Goal: Transaction & Acquisition: Download file/media

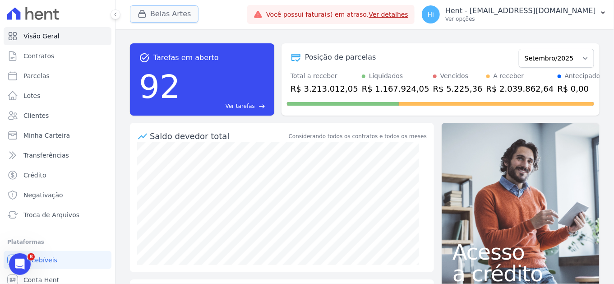
click at [161, 13] on button "Belas Artes" at bounding box center [164, 13] width 69 height 17
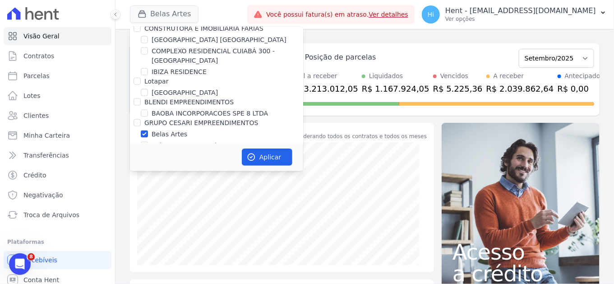
scroll to position [3401, 0]
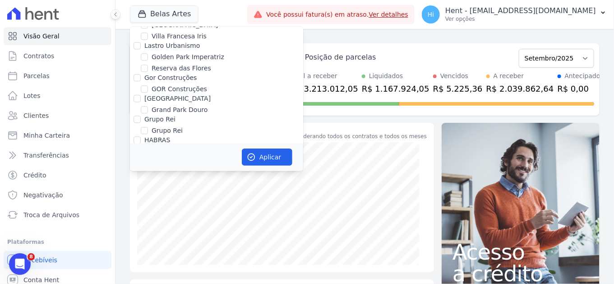
click at [147, 189] on input "HARAS ROYAL URBANISMO" at bounding box center [144, 192] width 7 height 7
checkbox input "true"
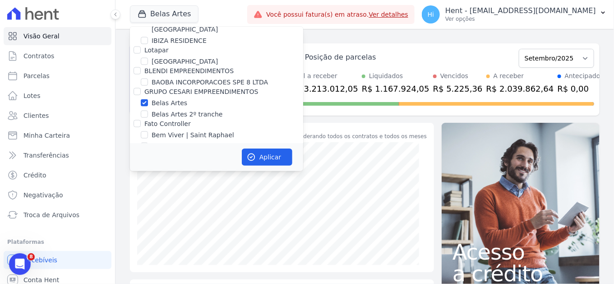
scroll to position [1715, 0]
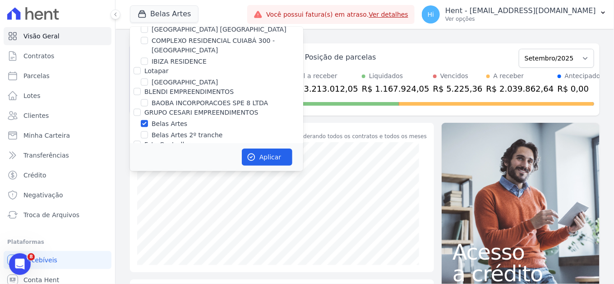
click at [172, 119] on label "Belas Artes" at bounding box center [170, 123] width 36 height 9
click at [148, 120] on input "Belas Artes" at bounding box center [144, 123] width 7 height 7
checkbox input "false"
click at [272, 155] on button "Aplicar" at bounding box center [267, 156] width 51 height 17
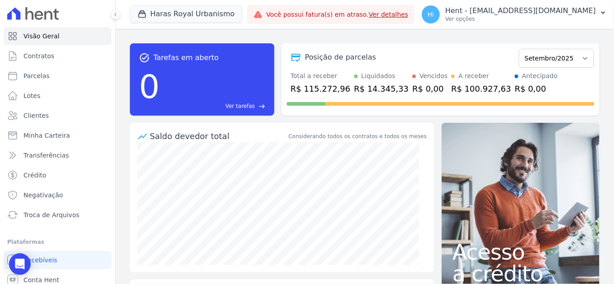
click at [439, 117] on div "task_alt Tarefas em aberto 0 Ver tarefas east Posição de parcelas Julho/2024 Ag…" at bounding box center [364, 79] width 469 height 87
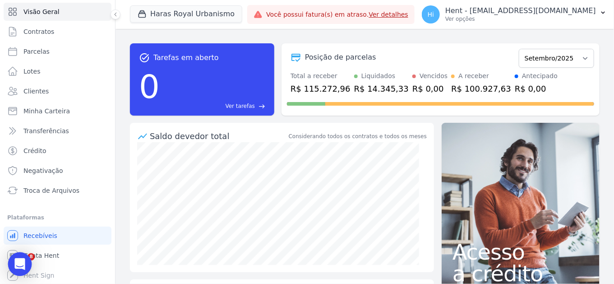
scroll to position [0, 0]
click at [52, 54] on link "Parcelas" at bounding box center [58, 51] width 108 height 18
select select
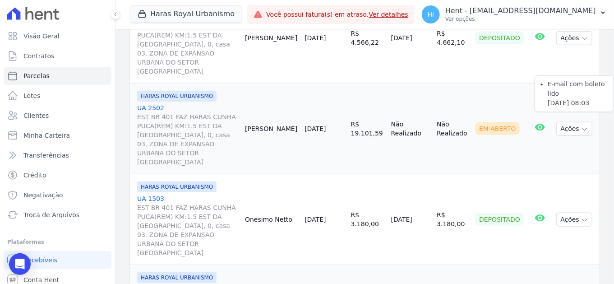
scroll to position [300, 0]
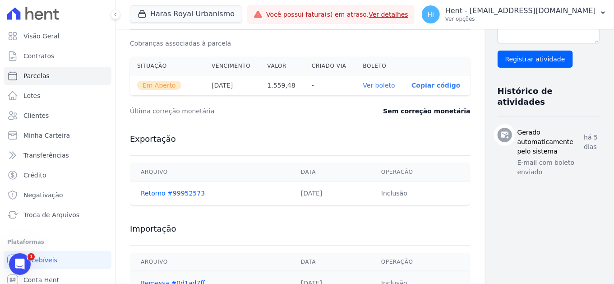
scroll to position [282, 0]
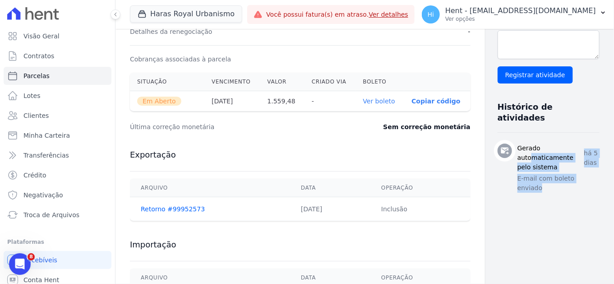
drag, startPoint x: 557, startPoint y: 148, endPoint x: 478, endPoint y: 135, distance: 80.4
click at [497, 143] on div "Gerado automaticamente pelo sistema há 5 dias E-mail com boleto enviado" at bounding box center [548, 168] width 102 height 51
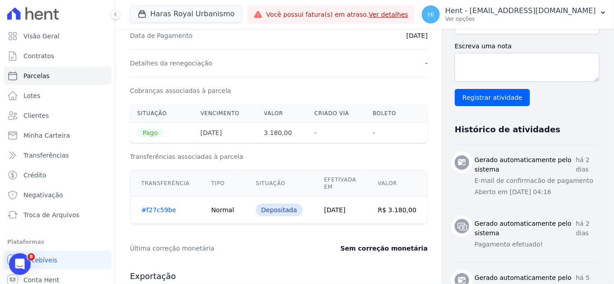
scroll to position [350, 0]
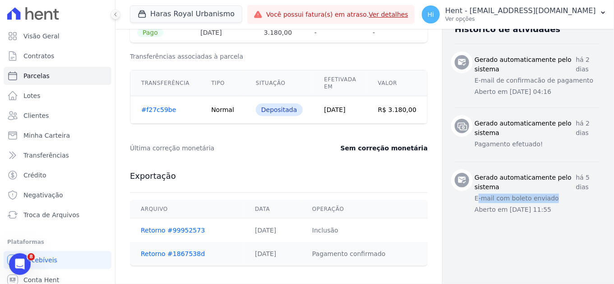
drag, startPoint x: 537, startPoint y: 197, endPoint x: 463, endPoint y: 195, distance: 74.0
click at [474, 195] on p "E-mail com boleto enviado" at bounding box center [536, 197] width 125 height 9
drag, startPoint x: 463, startPoint y: 195, endPoint x: 523, endPoint y: 80, distance: 129.5
click at [523, 80] on p "E-mail de confirmacão de pagamento" at bounding box center [536, 80] width 125 height 9
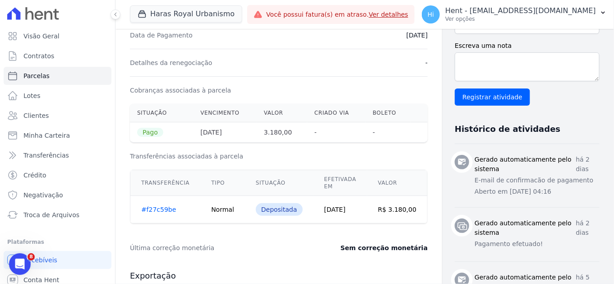
scroll to position [250, 0]
click at [501, 72] on textarea "Escreva uma nota" at bounding box center [527, 67] width 145 height 29
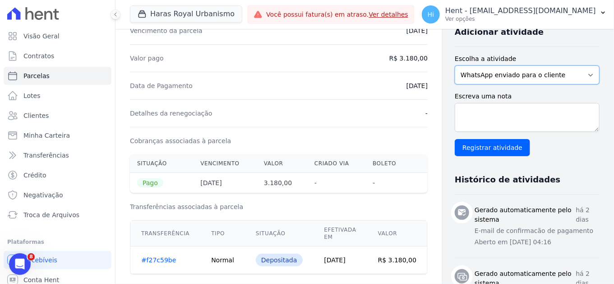
click at [498, 71] on select "WhatsApp enviado para o cliente Adicionar um comentário Ligação feita para o cl…" at bounding box center [527, 74] width 145 height 19
click at [546, 46] on div "Adicionar atividade Escolha a atividade WhatsApp enviado para o cliente Adicion…" at bounding box center [527, 87] width 145 height 138
click at [513, 104] on textarea "Escreva uma nota" at bounding box center [527, 117] width 145 height 29
type textarea "rsgdfhfdghfg"
drag, startPoint x: 496, startPoint y: 110, endPoint x: 441, endPoint y: 116, distance: 54.8
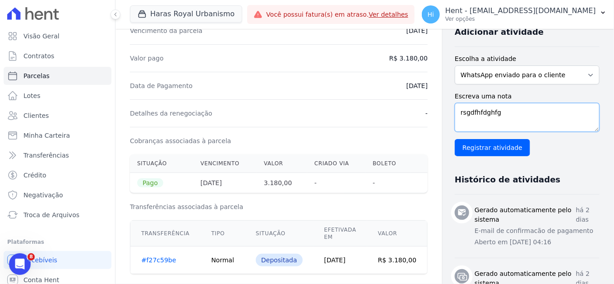
click at [455, 116] on textarea "rsgdfhfdghfg" at bounding box center [527, 117] width 145 height 29
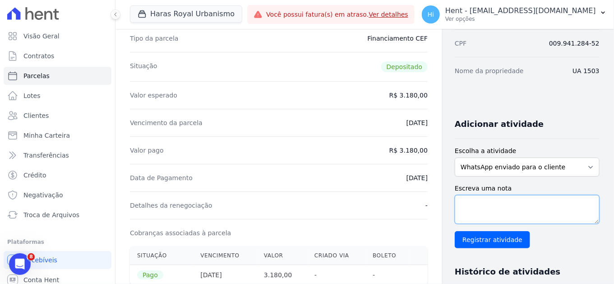
scroll to position [0, 0]
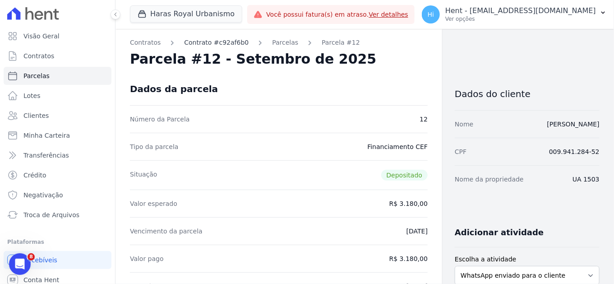
click at [194, 42] on link "Contrato #c92af6b0" at bounding box center [216, 42] width 64 height 9
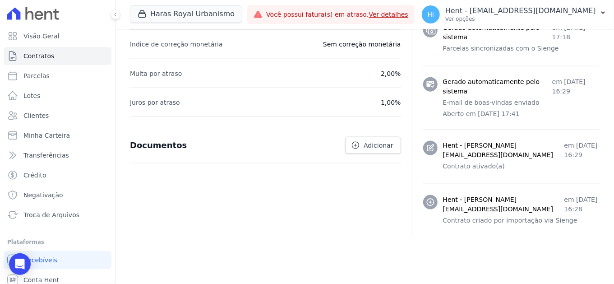
scroll to position [400, 0]
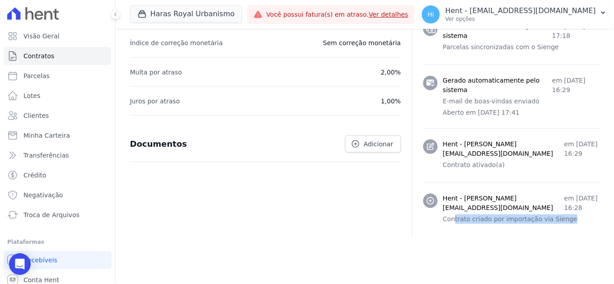
drag, startPoint x: 559, startPoint y: 224, endPoint x: 447, endPoint y: 229, distance: 111.9
click at [447, 225] on div "Hent - viviane.morandi@e-arke.com em 17 de Setembro de 2024, 16:28 Contrato cri…" at bounding box center [521, 209] width 156 height 32
drag, startPoint x: 447, startPoint y: 229, endPoint x: 587, endPoint y: 170, distance: 151.8
click at [587, 170] on p "Contrato ativado(a)" at bounding box center [521, 164] width 156 height 9
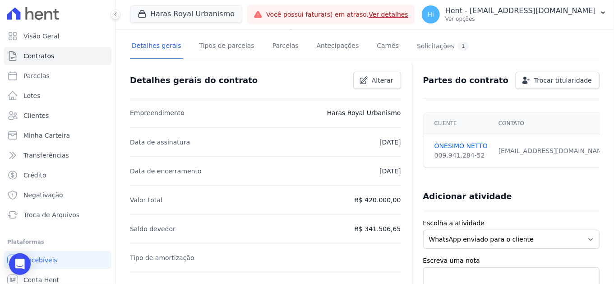
scroll to position [0, 0]
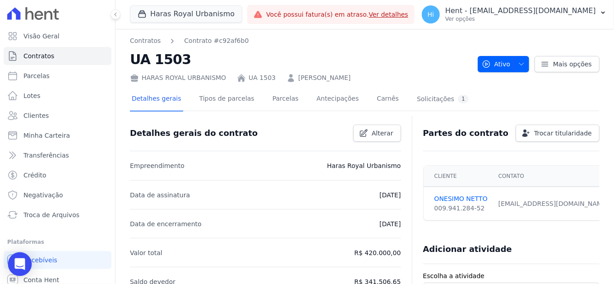
click at [21, 262] on icon "Open Intercom Messenger" at bounding box center [19, 264] width 10 height 12
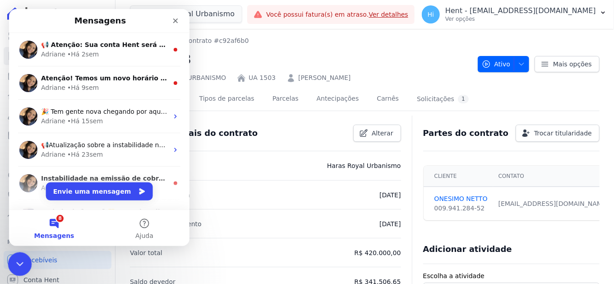
click at [25, 253] on div "Encerramento do Messenger da Intercom" at bounding box center [19, 263] width 22 height 22
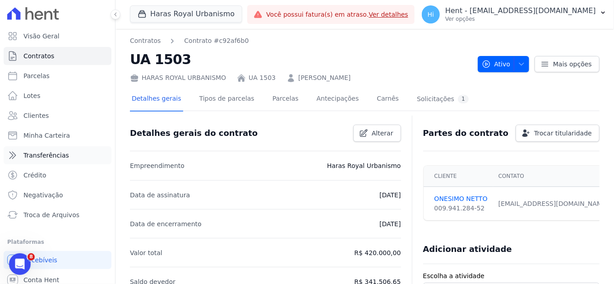
click at [64, 154] on link "Transferências" at bounding box center [58, 155] width 108 height 18
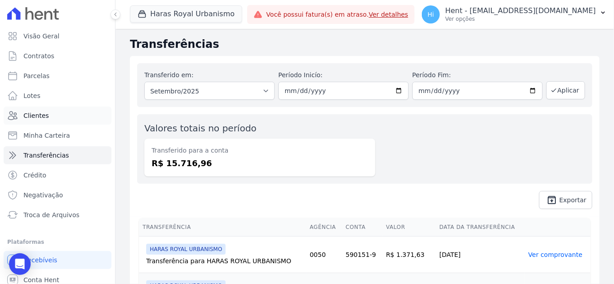
scroll to position [24, 0]
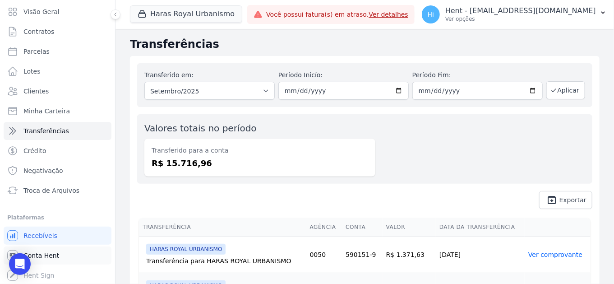
click at [62, 257] on link "Conta Hent" at bounding box center [58, 255] width 108 height 18
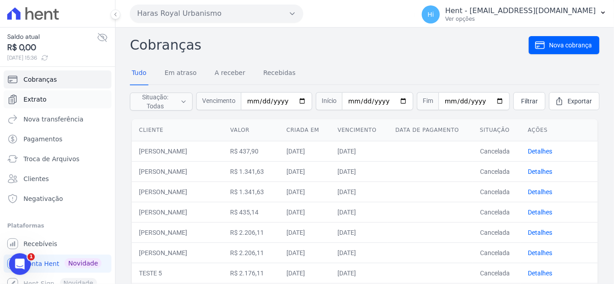
click at [34, 97] on span "Extrato" at bounding box center [34, 99] width 23 height 9
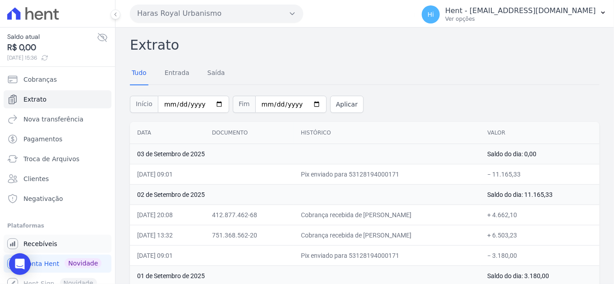
click at [47, 244] on span "Recebíveis" at bounding box center [40, 243] width 34 height 9
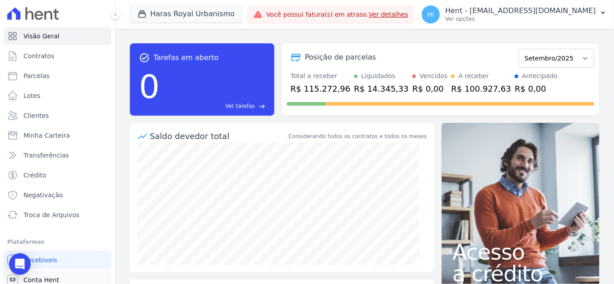
click at [55, 276] on span "Conta Hent" at bounding box center [41, 279] width 36 height 9
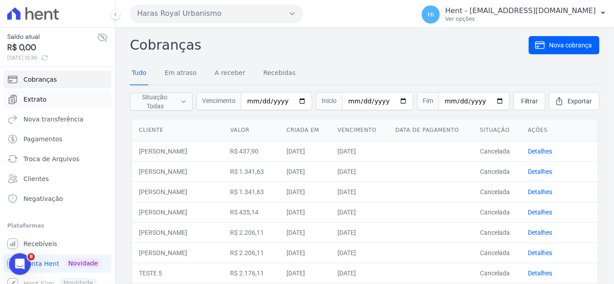
click at [51, 96] on link "Extrato" at bounding box center [58, 99] width 108 height 18
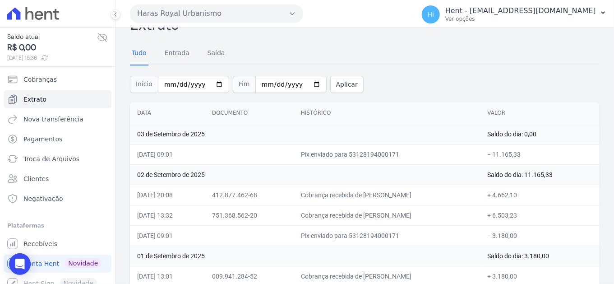
scroll to position [47, 0]
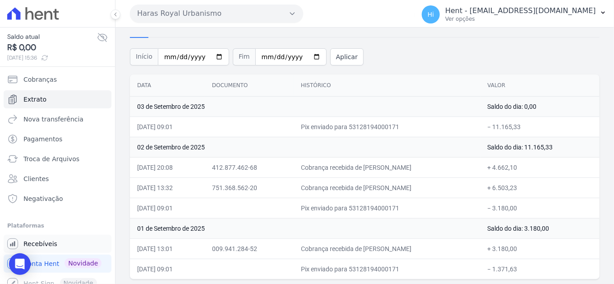
click at [54, 243] on link "Recebíveis" at bounding box center [58, 243] width 108 height 18
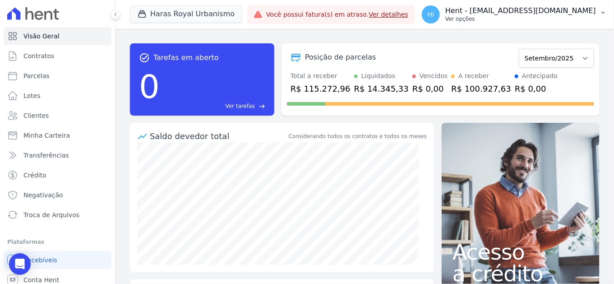
click at [544, 22] on p "Ver opções" at bounding box center [520, 18] width 151 height 7
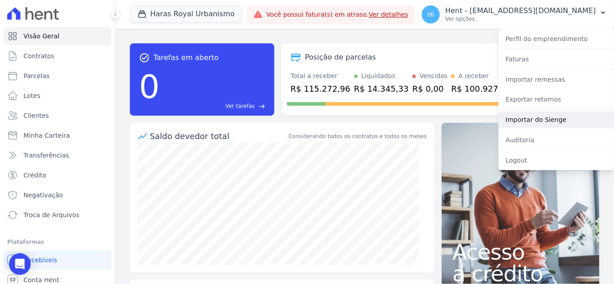
click at [548, 118] on link "Importar do Sienge" at bounding box center [555, 119] width 115 height 16
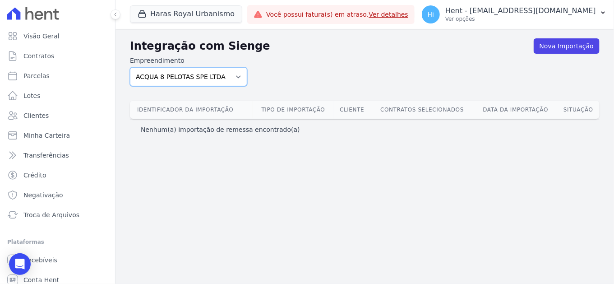
click at [219, 73] on select "ACQUA 8 PELOTAS SPE LTDA ACQUA 8 PELOTAS SPE LTDA II ACQUA LIFE CLUB Administra…" at bounding box center [188, 76] width 117 height 19
select select "a560e636-fc48-440d-a7c4-462896926369"
click at [130, 67] on select "ACQUA 8 PELOTAS SPE LTDA ACQUA 8 PELOTAS SPE LTDA II ACQUA LIFE CLUB Administra…" at bounding box center [188, 76] width 117 height 19
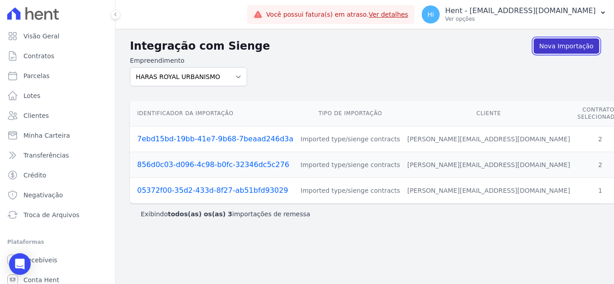
click at [560, 46] on link "Nova Importação" at bounding box center [566, 45] width 66 height 15
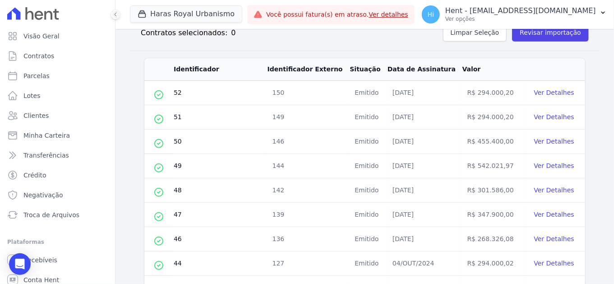
scroll to position [150, 0]
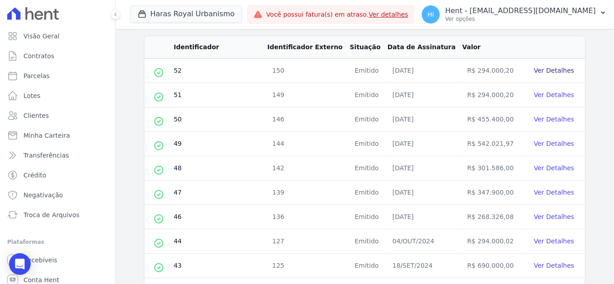
click at [557, 69] on link "Ver Detalhes" at bounding box center [554, 70] width 40 height 7
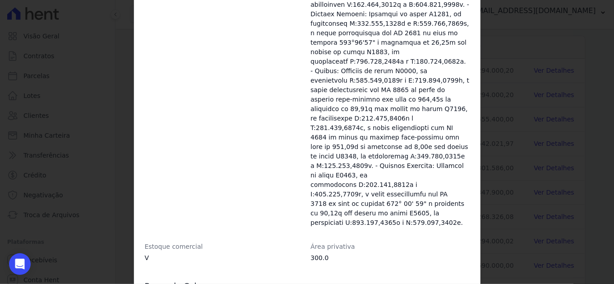
scroll to position [552, 0]
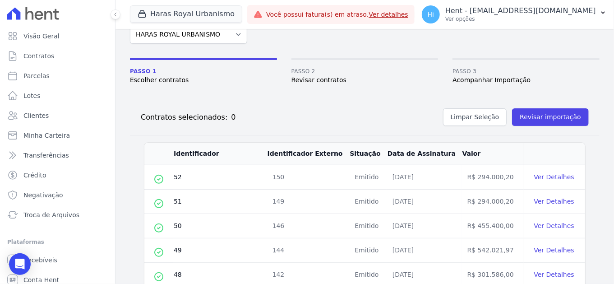
scroll to position [0, 0]
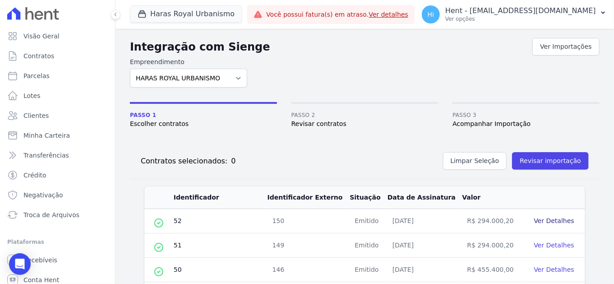
click at [543, 217] on link "Ver Detalhes" at bounding box center [554, 220] width 40 height 7
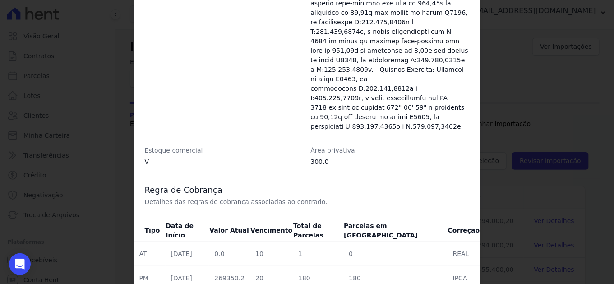
scroll to position [552, 0]
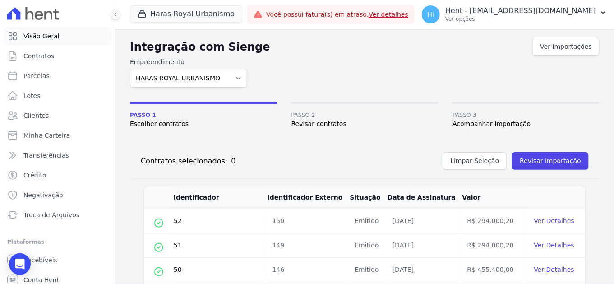
click at [51, 37] on span "Visão Geral" at bounding box center [41, 36] width 36 height 9
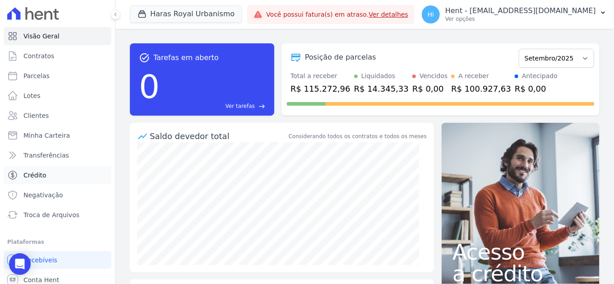
scroll to position [24, 0]
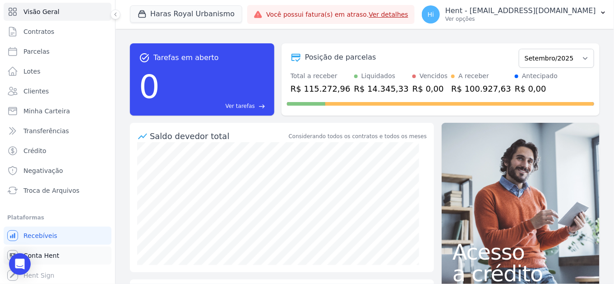
click at [67, 255] on link "Conta Hent" at bounding box center [58, 255] width 108 height 18
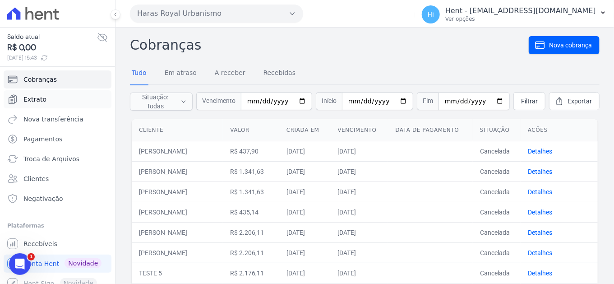
click at [24, 99] on span "Extrato" at bounding box center [34, 99] width 23 height 9
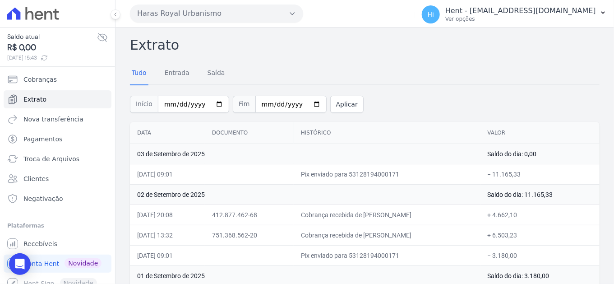
drag, startPoint x: 545, startPoint y: 167, endPoint x: 495, endPoint y: 176, distance: 50.4
click at [495, 176] on td "− 11.165,33" at bounding box center [539, 174] width 119 height 20
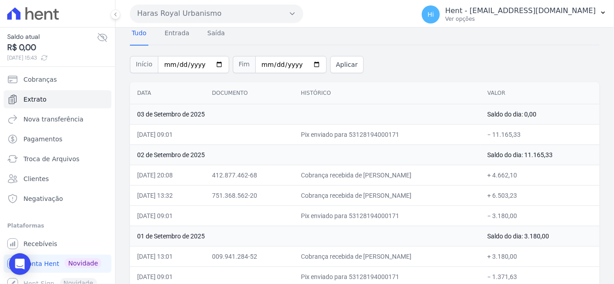
scroll to position [47, 0]
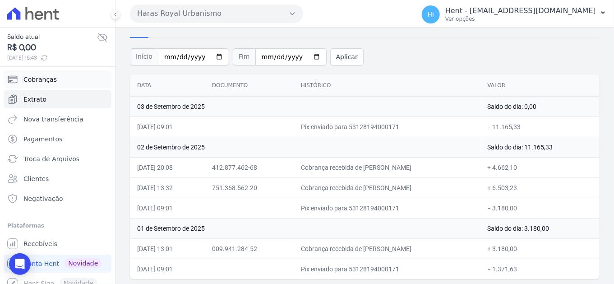
click at [57, 76] on link "Cobranças" at bounding box center [58, 79] width 108 height 18
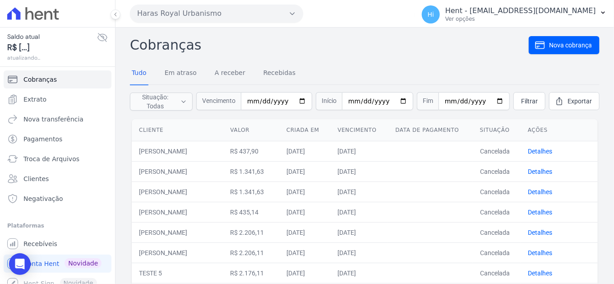
click at [532, 148] on link "Detalhes" at bounding box center [540, 150] width 24 height 7
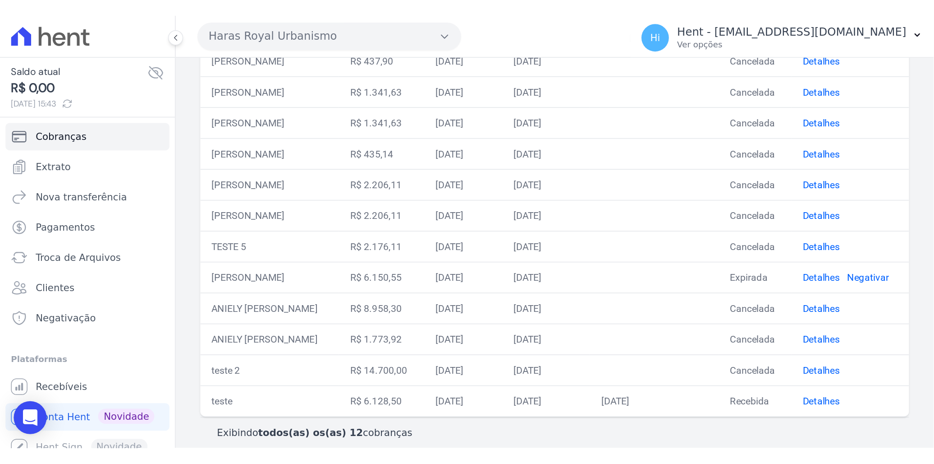
scroll to position [128, 0]
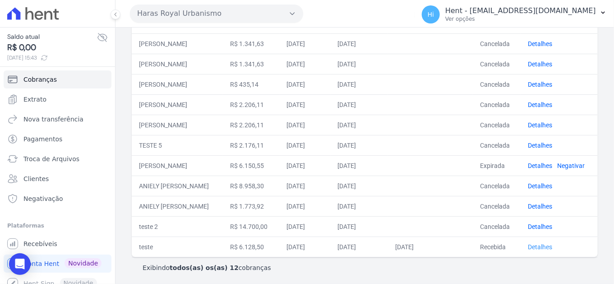
click at [528, 244] on link "Detalhes" at bounding box center [540, 246] width 24 height 7
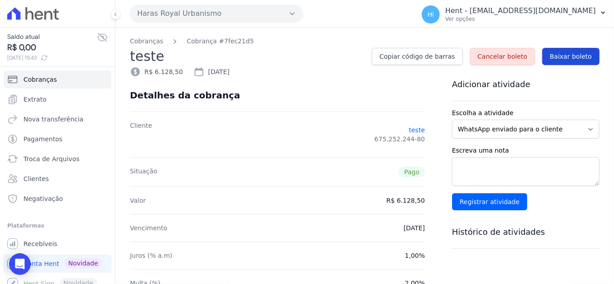
click at [560, 57] on span "Baixar boleto" at bounding box center [571, 56] width 42 height 9
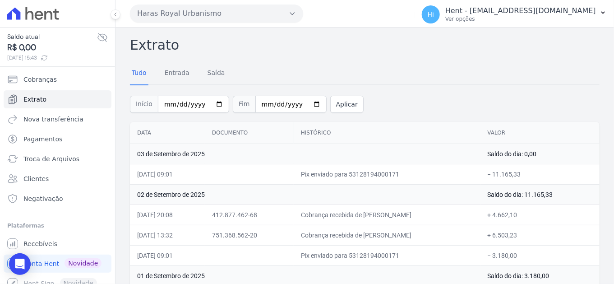
drag, startPoint x: 283, startPoint y: 171, endPoint x: 387, endPoint y: 171, distance: 104.2
click at [387, 171] on td "Pix enviado para 53128194000171" at bounding box center [387, 174] width 187 height 20
click at [278, 54] on h2 "Extrato" at bounding box center [364, 45] width 469 height 20
